Goal: Transaction & Acquisition: Book appointment/travel/reservation

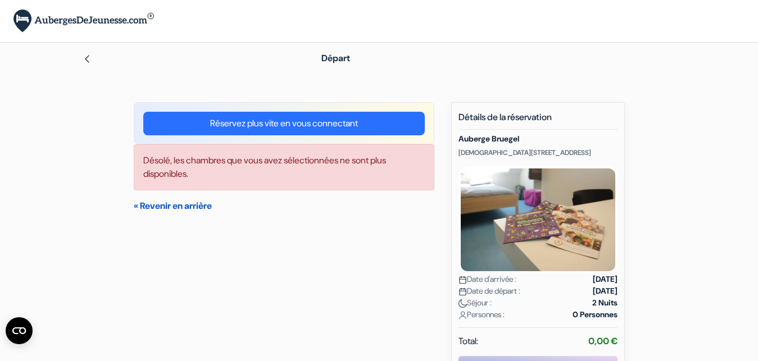
click at [157, 207] on link "« Revenir en arrière" at bounding box center [173, 206] width 78 height 12
click at [180, 207] on link "« Revenir en arrière" at bounding box center [173, 206] width 78 height 12
click at [88, 53] on link at bounding box center [87, 58] width 9 height 12
click at [87, 57] on img at bounding box center [87, 59] width 9 height 9
